Goal: Find specific page/section

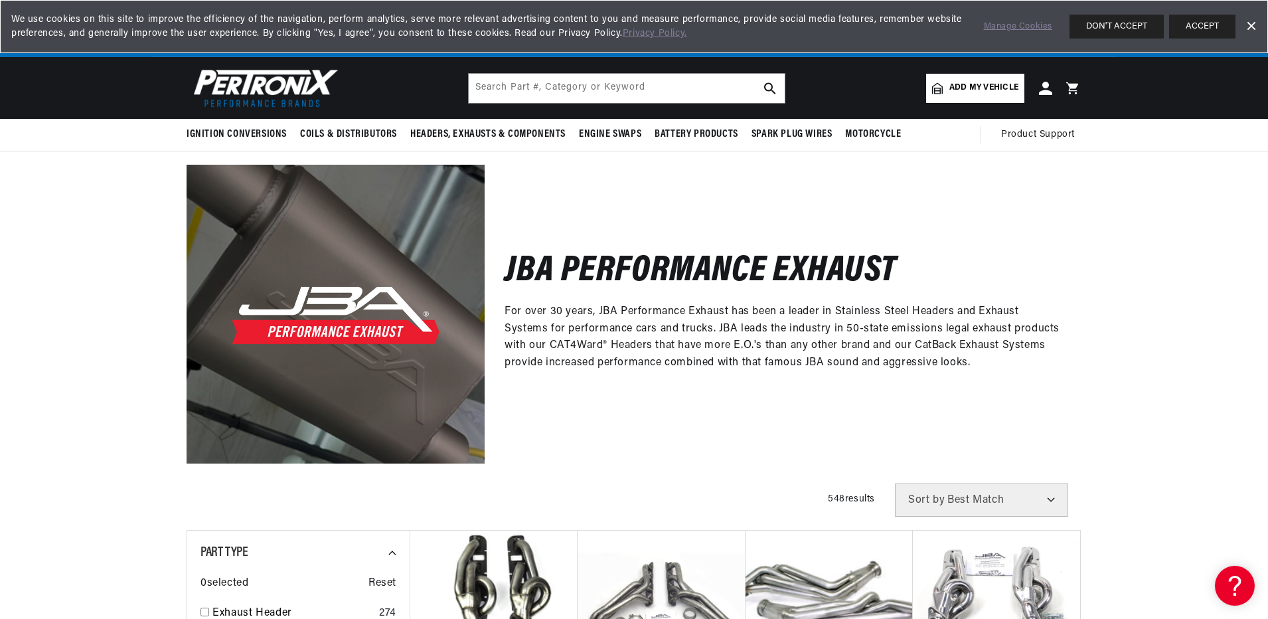
click at [991, 92] on span "Add my vehicle" at bounding box center [983, 88] width 69 height 13
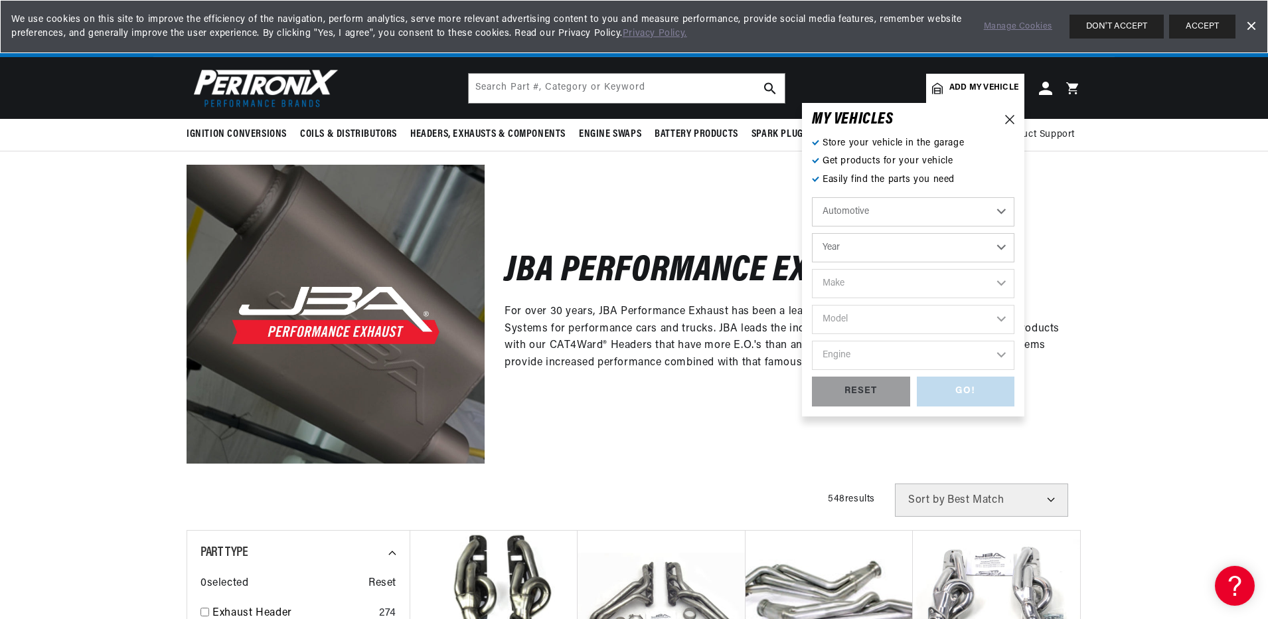
scroll to position [0, 1658]
click at [1001, 210] on select "Automotive Agricultural Industrial Marine Motorcycle" at bounding box center [913, 211] width 202 height 29
click at [812, 197] on select "Automotive Agricultural Industrial Marine Motorcycle" at bounding box center [913, 211] width 202 height 29
click at [1000, 249] on select "Year [DATE] 2021 2020 2019 2018 2017 2016 2015 2014 2013 2012 2011 2010 2009 20…" at bounding box center [913, 247] width 202 height 29
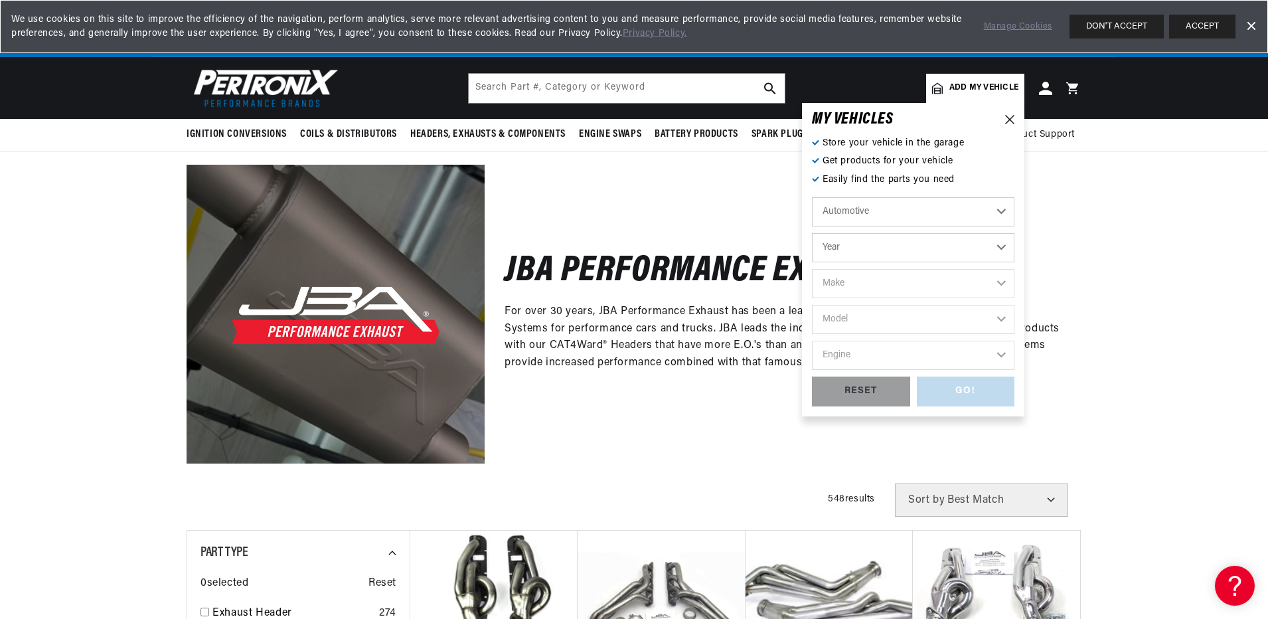
select select "1993"
click at [812, 233] on select "Year [DATE] 2021 2020 2019 2018 2017 2016 2015 2014 2013 2012 2011 2010 2009 20…" at bounding box center [913, 247] width 202 height 29
select select "1993"
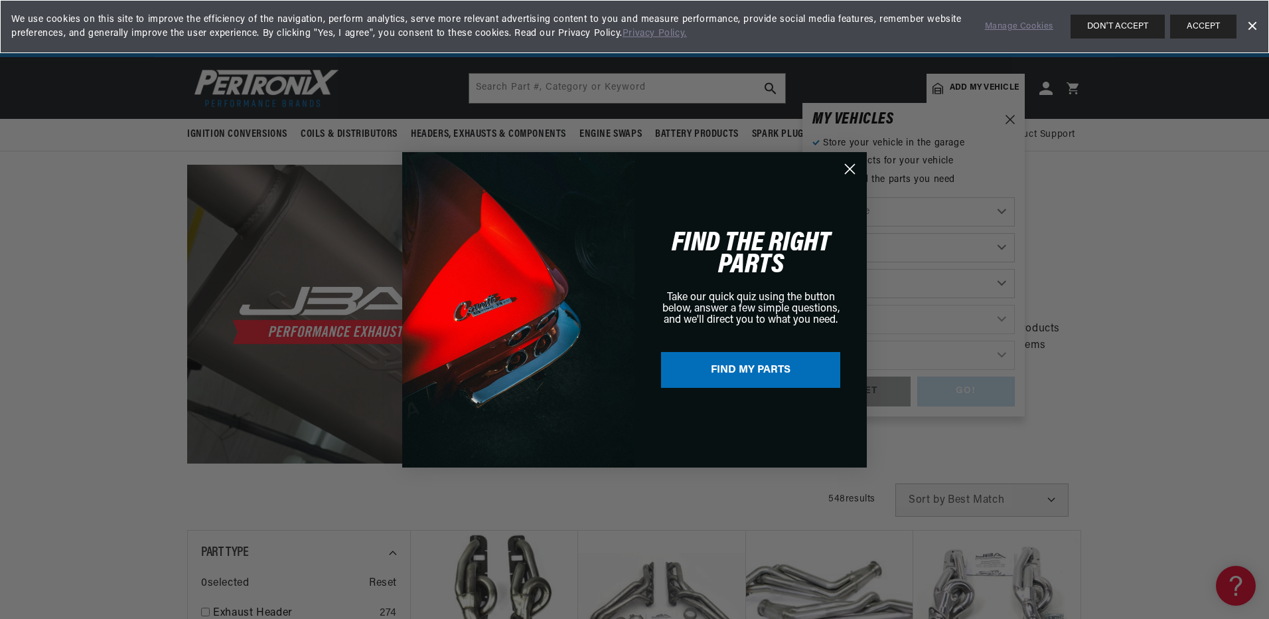
click at [844, 169] on circle "Close dialog" at bounding box center [850, 168] width 22 height 22
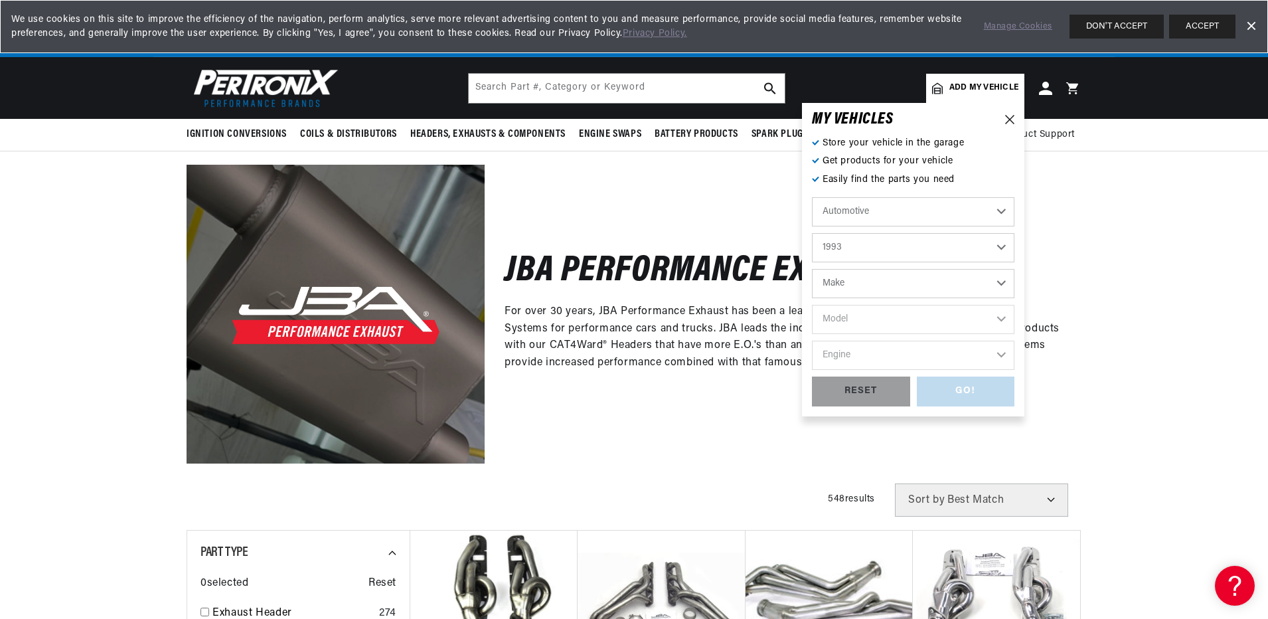
click at [999, 281] on select "Make Buick Cadillac Chevrolet Chrysler Dodge Ford GMC Hyundai [GEOGRAPHIC_DATA]…" at bounding box center [913, 283] width 202 height 29
select select "GMC"
click at [812, 269] on select "Make Buick Cadillac Chevrolet Chrysler Dodge Ford GMC Hyundai [GEOGRAPHIC_DATA]…" at bounding box center [913, 283] width 202 height 29
select select "GMC"
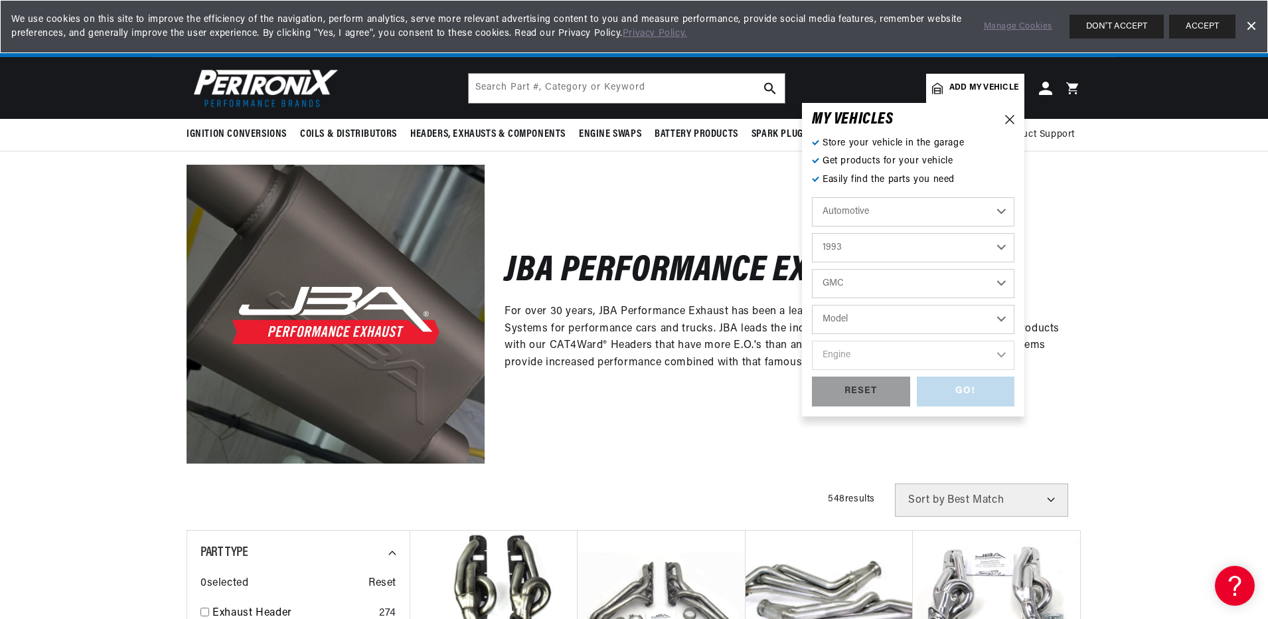
click at [1004, 321] on select "Model C1500 C1500 Suburban C2500 C2500 Suburban C3500 C3500HD G1500 G2500 G3500…" at bounding box center [913, 319] width 202 height 29
select select "K1500"
click at [812, 305] on select "Model C1500 C1500 Suburban C2500 C2500 Suburban C3500 C3500HD G1500 G2500 G3500…" at bounding box center [913, 319] width 202 height 29
select select "K1500"
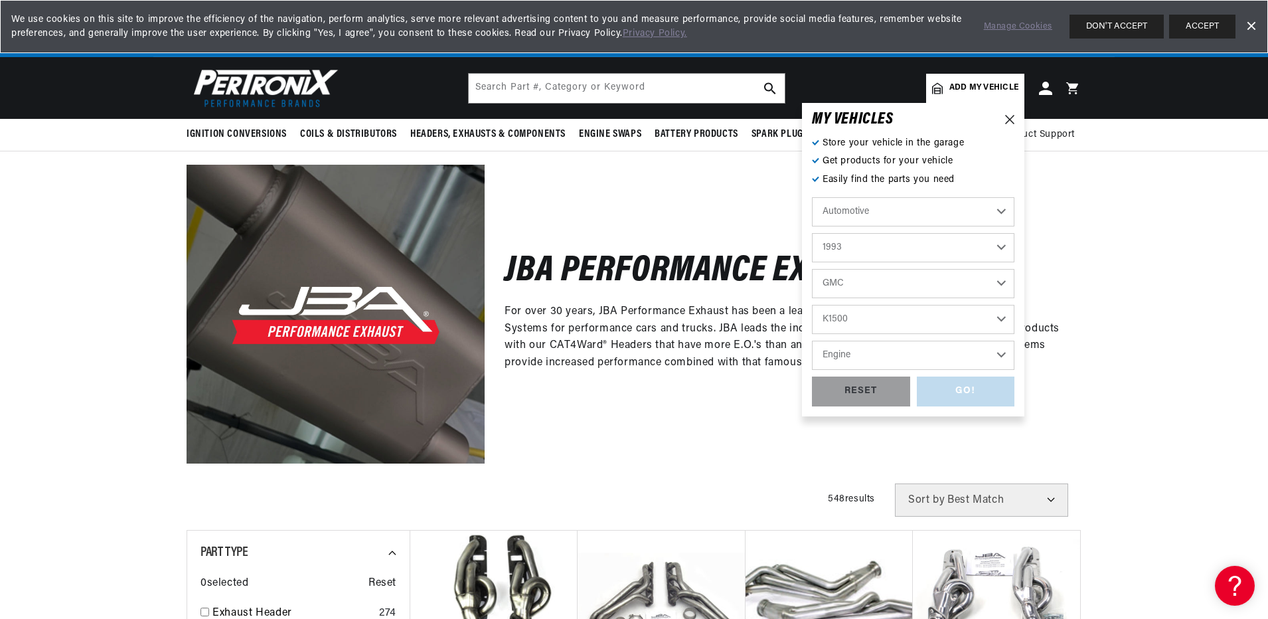
click at [1002, 359] on select "Engine 4.3L 5.0L 5.7L" at bounding box center [913, 355] width 202 height 29
select select "5.7L"
click at [812, 341] on select "Engine 4.3L 5.0L 5.7L" at bounding box center [913, 355] width 202 height 29
select select "5.7L"
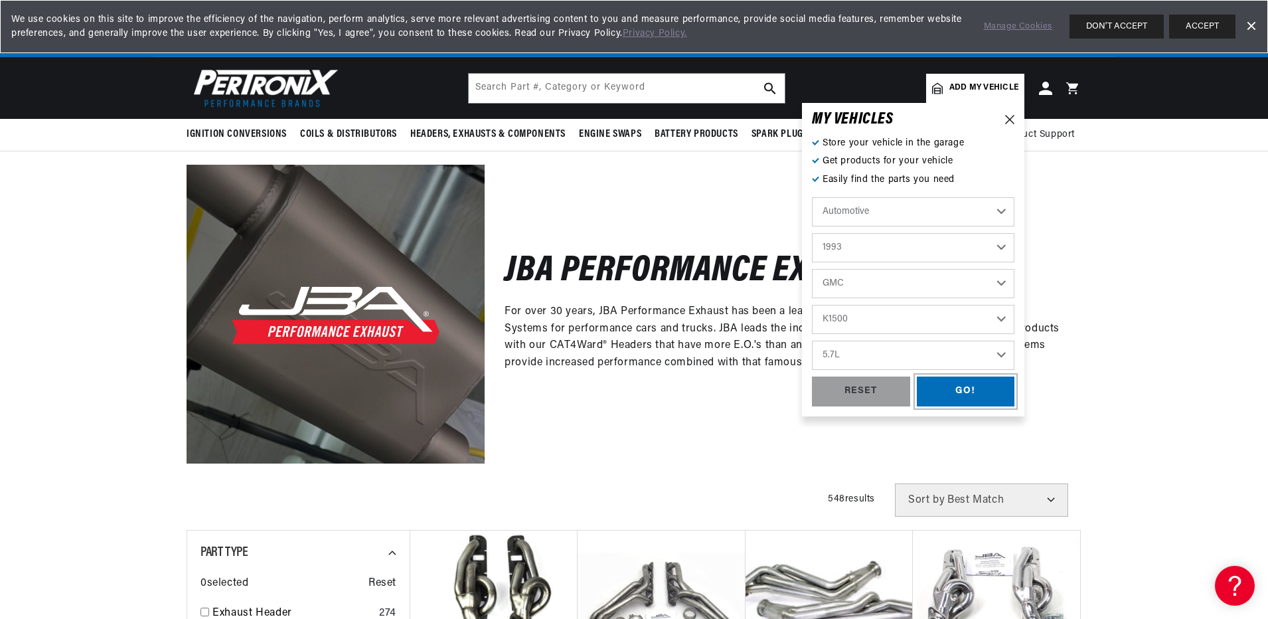
click at [973, 395] on div "GO!" at bounding box center [966, 391] width 98 height 30
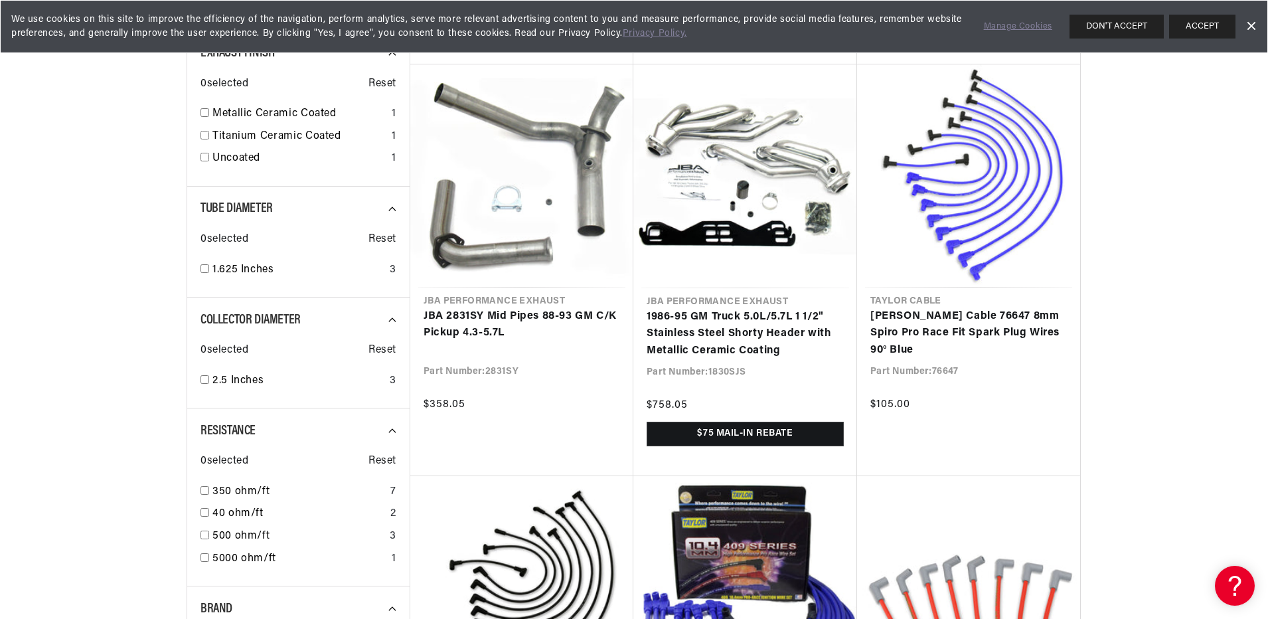
scroll to position [0, 1658]
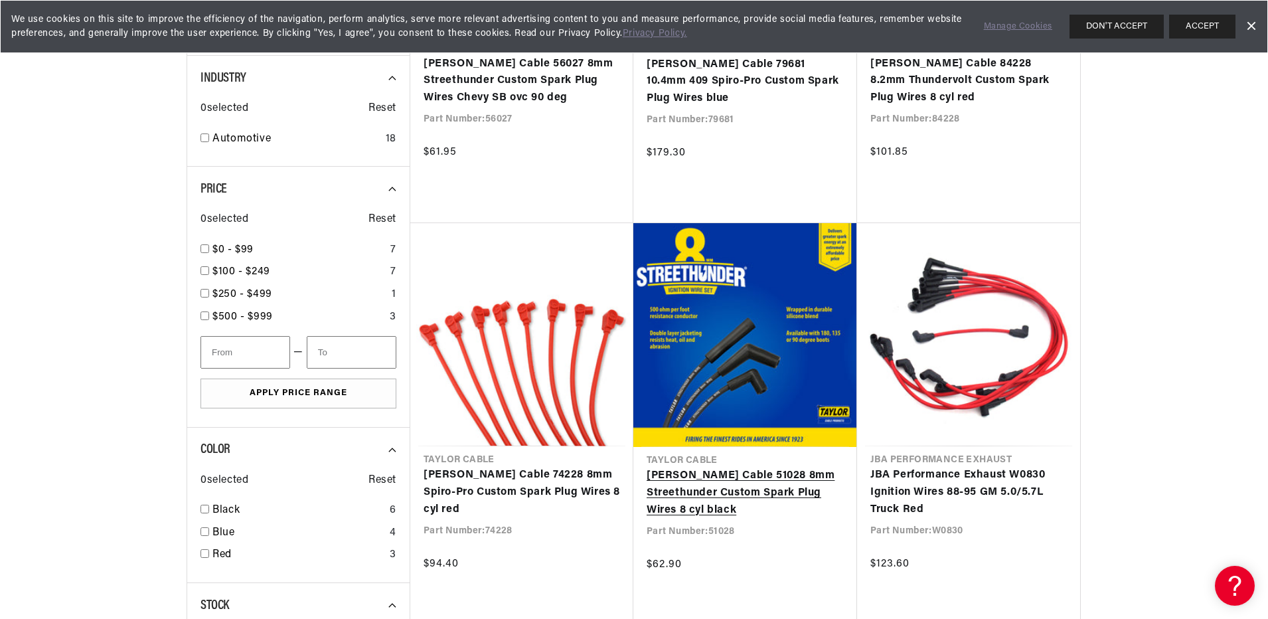
scroll to position [0, 1658]
